Goal: Contribute content: Contribute content

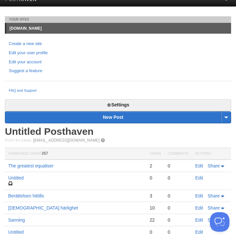
scroll to position [74, 0]
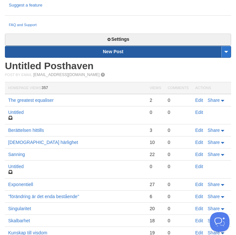
click at [124, 51] on link "New Post" at bounding box center [117, 51] width 225 height 11
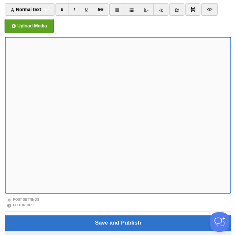
scroll to position [50, 0]
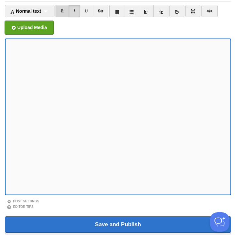
click at [68, 16] on link "B" at bounding box center [61, 11] width 13 height 12
click at [66, 13] on link "B" at bounding box center [61, 11] width 13 height 12
click at [77, 12] on link "I" at bounding box center [73, 11] width 11 height 12
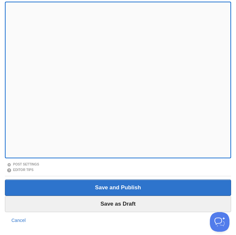
scroll to position [89, 0]
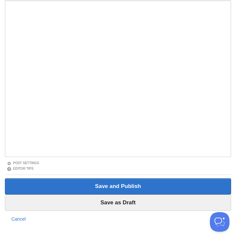
click at [7, 98] on iframe at bounding box center [118, 78] width 226 height 156
click at [6, 97] on iframe at bounding box center [118, 78] width 226 height 156
click at [7, 97] on iframe at bounding box center [118, 78] width 226 height 156
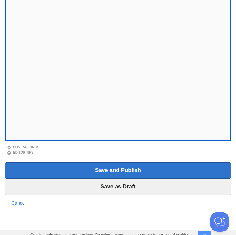
scroll to position [109, 0]
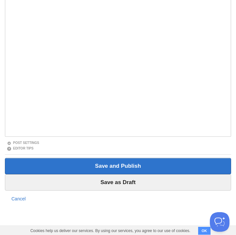
click at [125, 144] on div "Post Settings" at bounding box center [118, 143] width 226 height 6
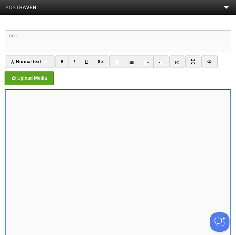
click at [80, 43] on input "Title" at bounding box center [118, 46] width 226 height 10
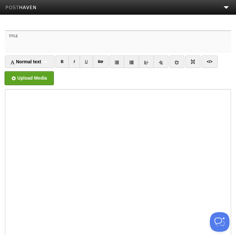
paste input "När anden fick liv på nytt"
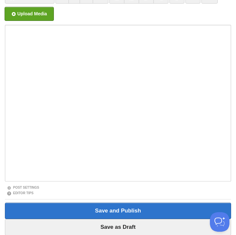
scroll to position [109, 0]
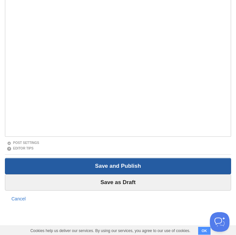
type input "När anden fick liv på nytt"
click at [127, 162] on input "Save and Publish" at bounding box center [118, 166] width 226 height 16
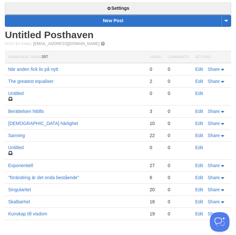
scroll to position [119, 0]
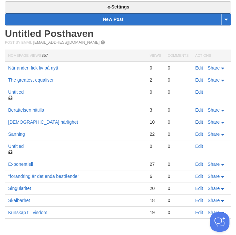
click at [203, 123] on link "Edit" at bounding box center [199, 121] width 8 height 5
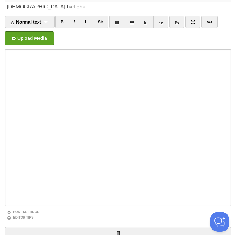
scroll to position [38, 0]
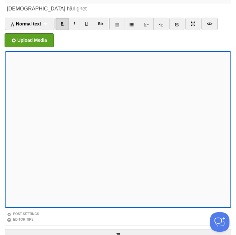
click at [65, 26] on link "B" at bounding box center [61, 24] width 13 height 12
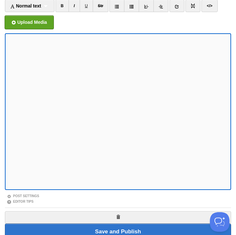
scroll to position [52, 0]
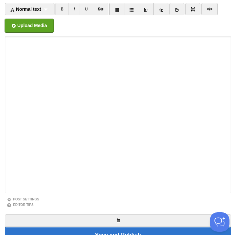
click at [7, 121] on iframe at bounding box center [118, 114] width 226 height 156
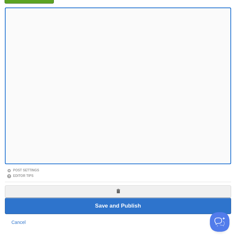
scroll to position [105, 0]
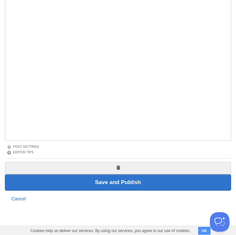
click at [23, 199] on link "Cancel" at bounding box center [18, 198] width 14 height 5
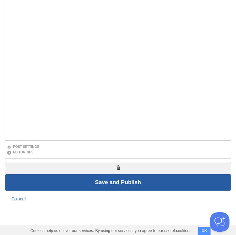
click at [136, 182] on input "Save and Publish" at bounding box center [118, 182] width 226 height 16
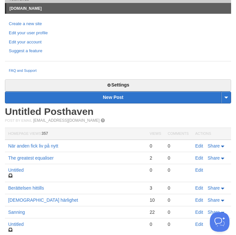
scroll to position [42, 0]
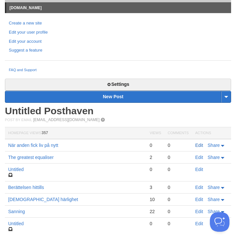
click at [196, 146] on link "Edit" at bounding box center [199, 144] width 8 height 5
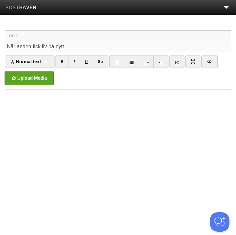
drag, startPoint x: 74, startPoint y: 44, endPoint x: 21, endPoint y: 39, distance: 53.6
click at [21, 40] on div "Title När anden fick liv på nytt" at bounding box center [118, 41] width 226 height 21
click at [98, 79] on ul "Upload Media" at bounding box center [118, 78] width 226 height 14
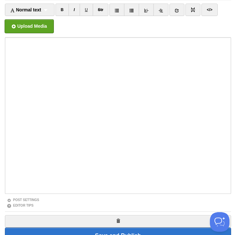
scroll to position [105, 0]
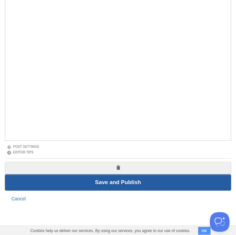
click at [131, 187] on input "Save and Publish" at bounding box center [118, 182] width 226 height 16
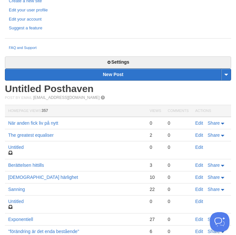
scroll to position [64, 0]
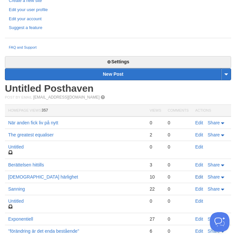
click at [200, 178] on link "Edit" at bounding box center [199, 176] width 8 height 5
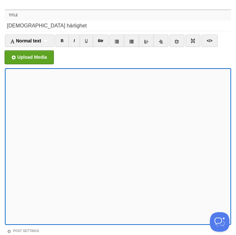
scroll to position [118, 0]
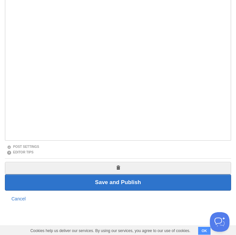
click at [209, 139] on iframe at bounding box center [118, 62] width 226 height 156
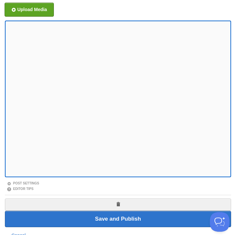
scroll to position [105, 0]
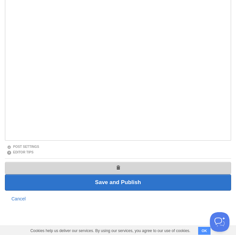
click at [112, 164] on link at bounding box center [118, 168] width 226 height 12
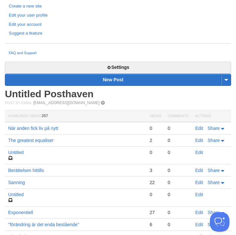
scroll to position [64, 0]
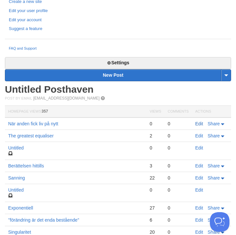
click at [201, 123] on link "Edit" at bounding box center [199, 123] width 8 height 5
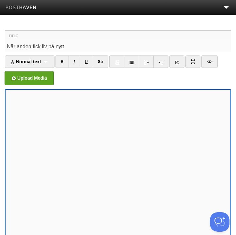
click at [90, 47] on input "När anden fick liv på nytt" at bounding box center [118, 46] width 226 height 10
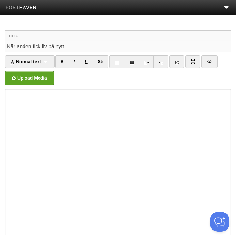
click at [90, 47] on input "När anden fick liv på nytt" at bounding box center [118, 46] width 226 height 10
type input "e"
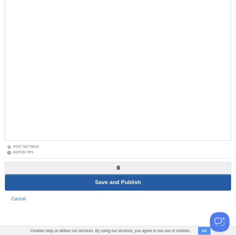
type input "En stund av upplysning"
click at [110, 185] on input "Save and Publish" at bounding box center [118, 182] width 226 height 16
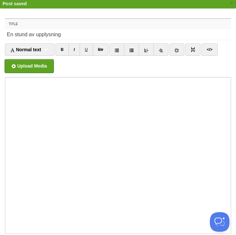
scroll to position [24, 0]
